Goal: Information Seeking & Learning: Learn about a topic

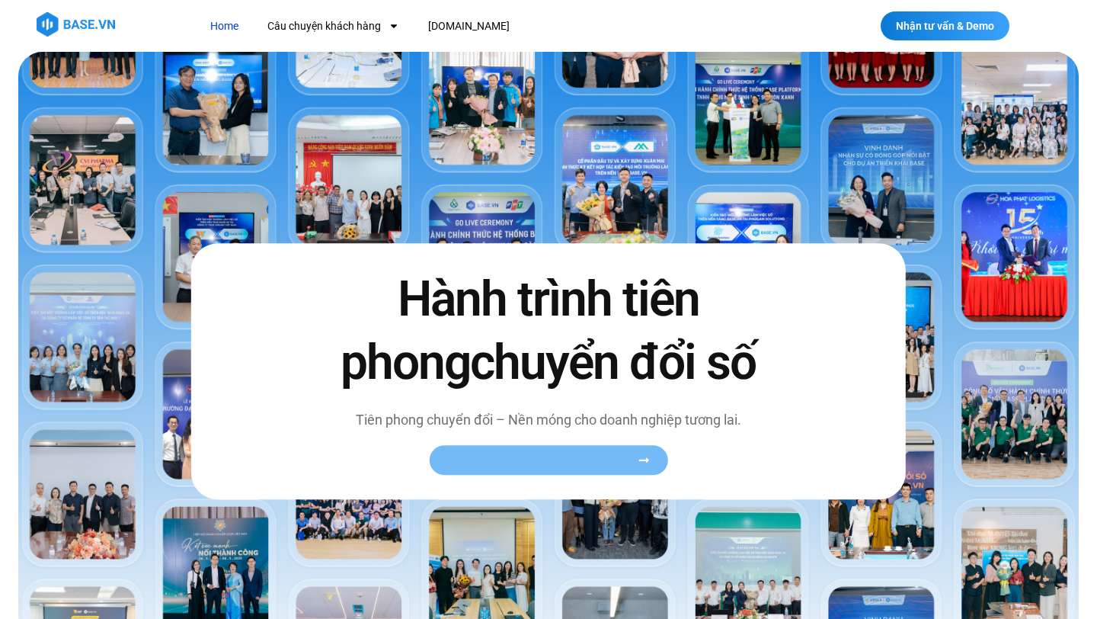
click at [511, 463] on span "Xem toàn bộ câu chuyện khách hàng" at bounding box center [540, 459] width 187 height 11
click at [381, 30] on span "Menu" at bounding box center [390, 26] width 18 height 26
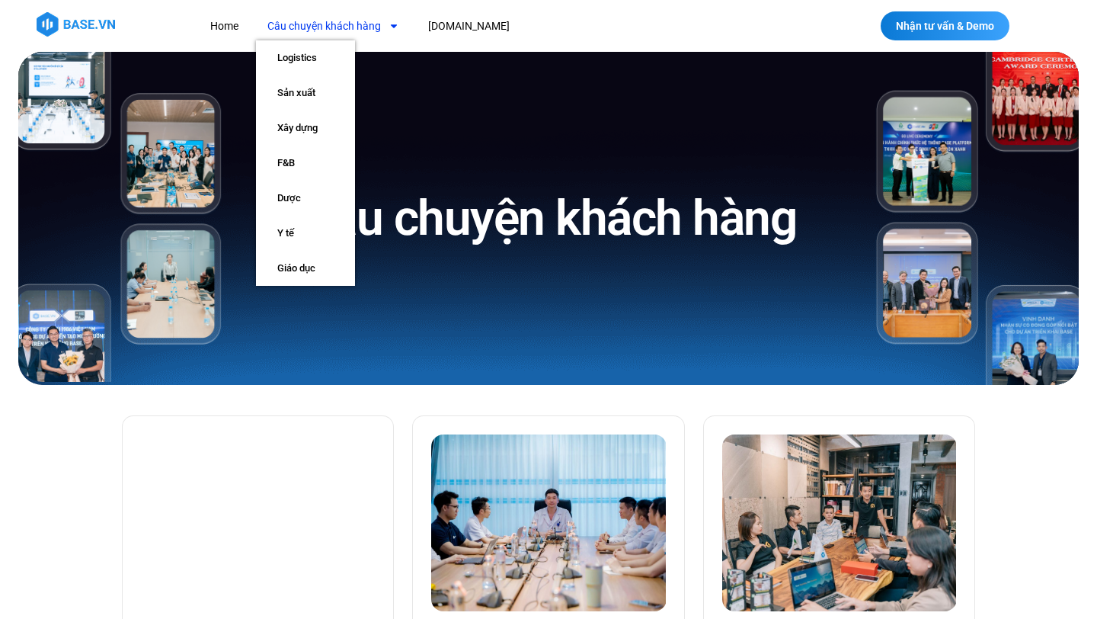
click at [380, 29] on link "Câu chuyện khách hàng" at bounding box center [333, 26] width 155 height 28
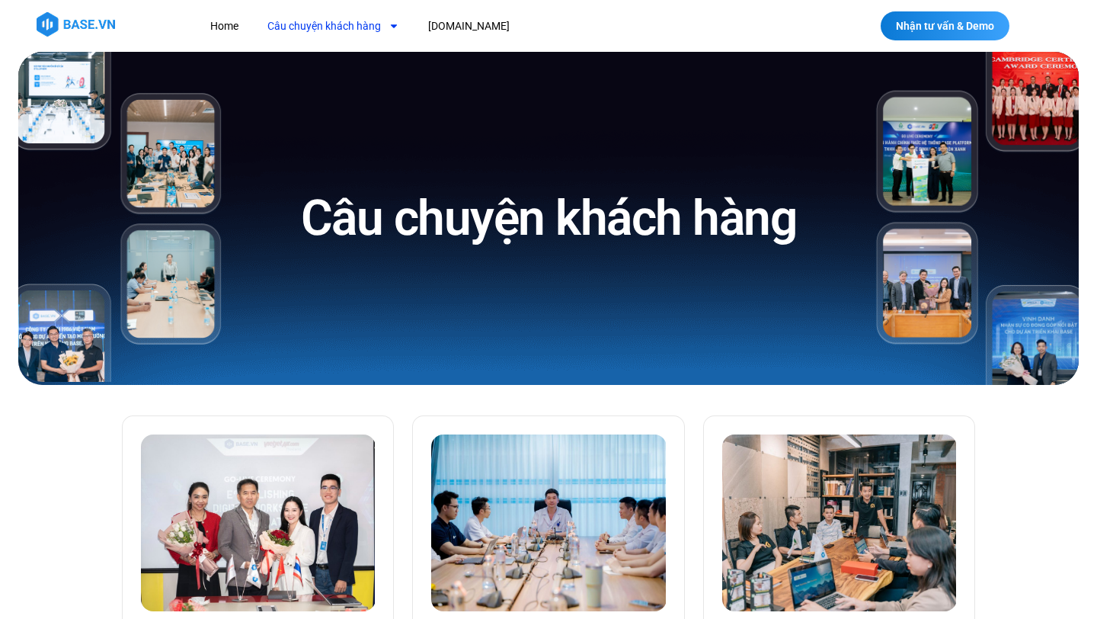
click at [380, 29] on link "Câu chuyện khách hàng" at bounding box center [333, 26] width 155 height 28
